Goal: Task Accomplishment & Management: Manage account settings

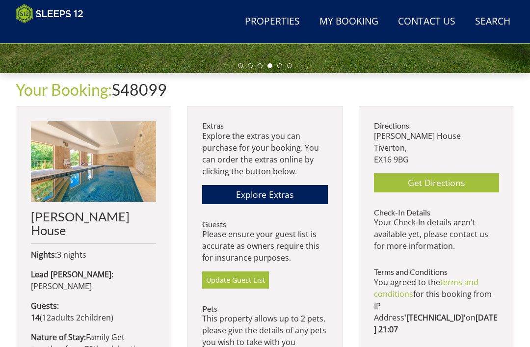
scroll to position [297, 0]
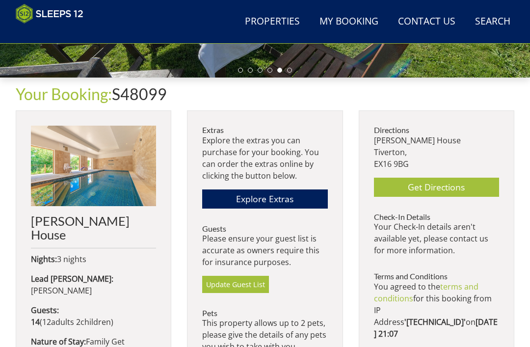
click at [276, 196] on link "Explore Extras" at bounding box center [264, 199] width 125 height 19
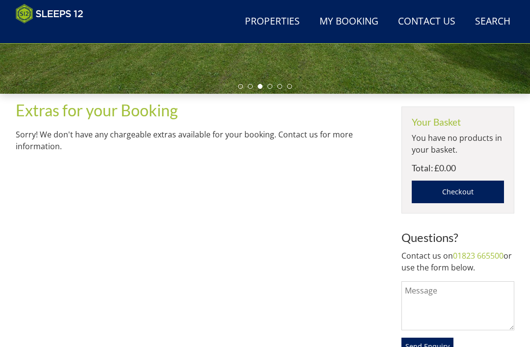
scroll to position [280, 0]
click at [347, 24] on link "My Booking" at bounding box center [349, 22] width 67 height 22
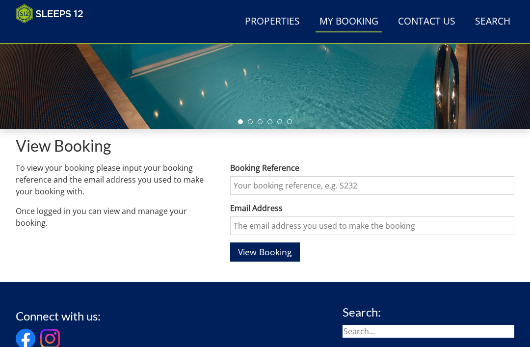
scroll to position [247, 0]
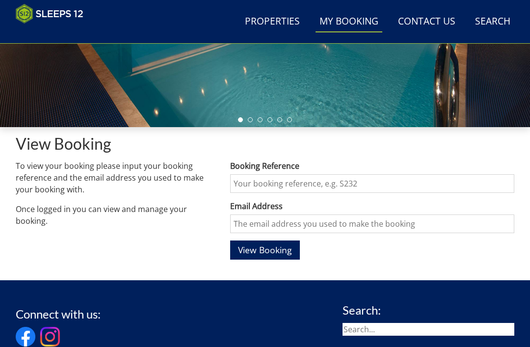
click at [269, 223] on input "Email Address" at bounding box center [372, 224] width 284 height 19
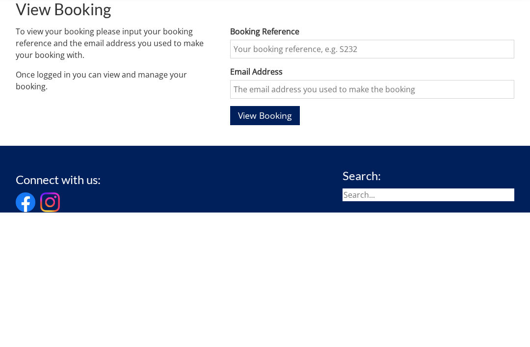
type input "[EMAIL_ADDRESS][DOMAIN_NAME]"
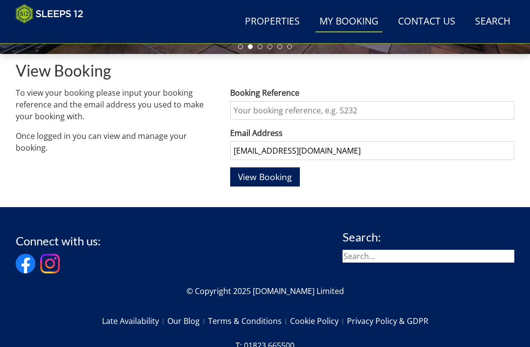
scroll to position [320, 0]
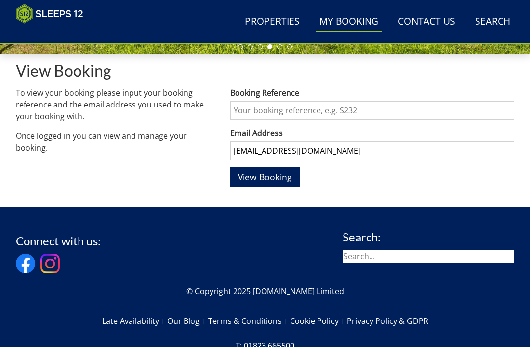
click at [265, 113] on input "Booking Reference" at bounding box center [372, 110] width 284 height 19
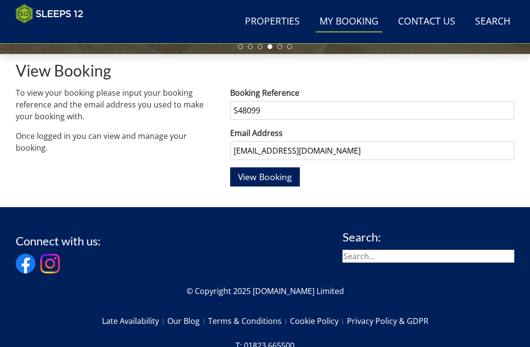
type input "S48099"
click at [274, 178] on span "View Booking" at bounding box center [265, 177] width 54 height 12
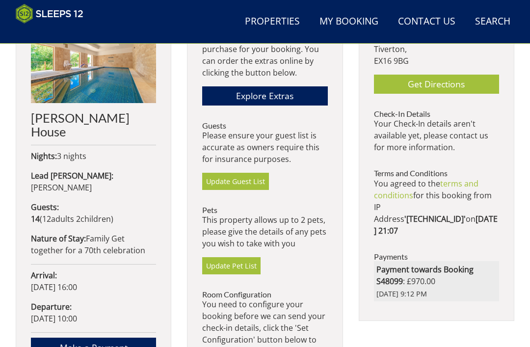
scroll to position [391, 0]
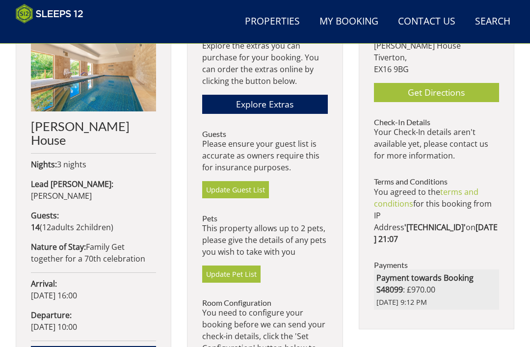
click at [283, 97] on link "Explore Extras" at bounding box center [264, 104] width 125 height 19
